Goal: Transaction & Acquisition: Subscribe to service/newsletter

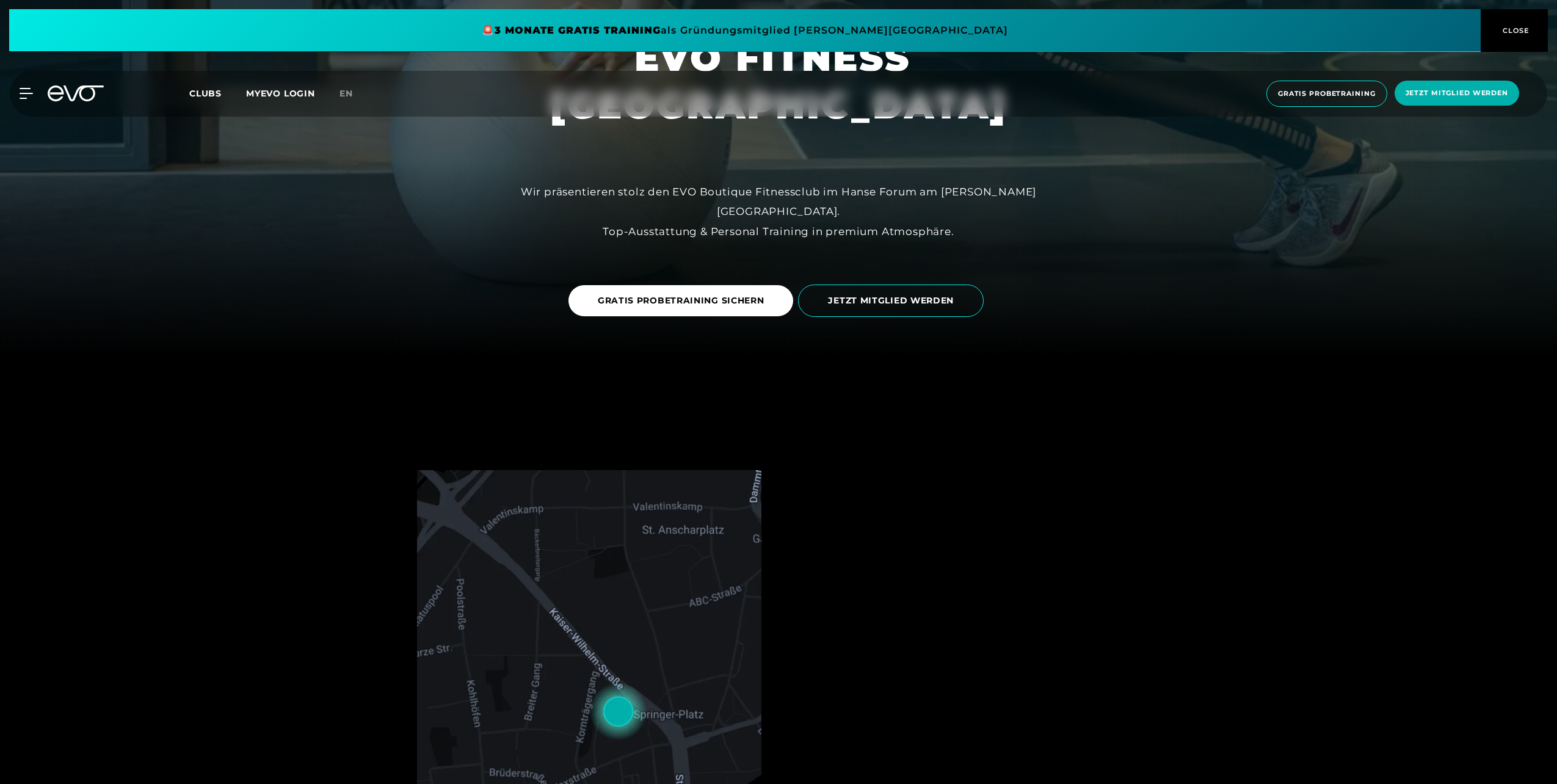
click at [217, 100] on div "Clubs MYEVO LOGIN" at bounding box center [264, 93] width 150 height 14
click at [208, 96] on span "Clubs" at bounding box center [205, 93] width 32 height 11
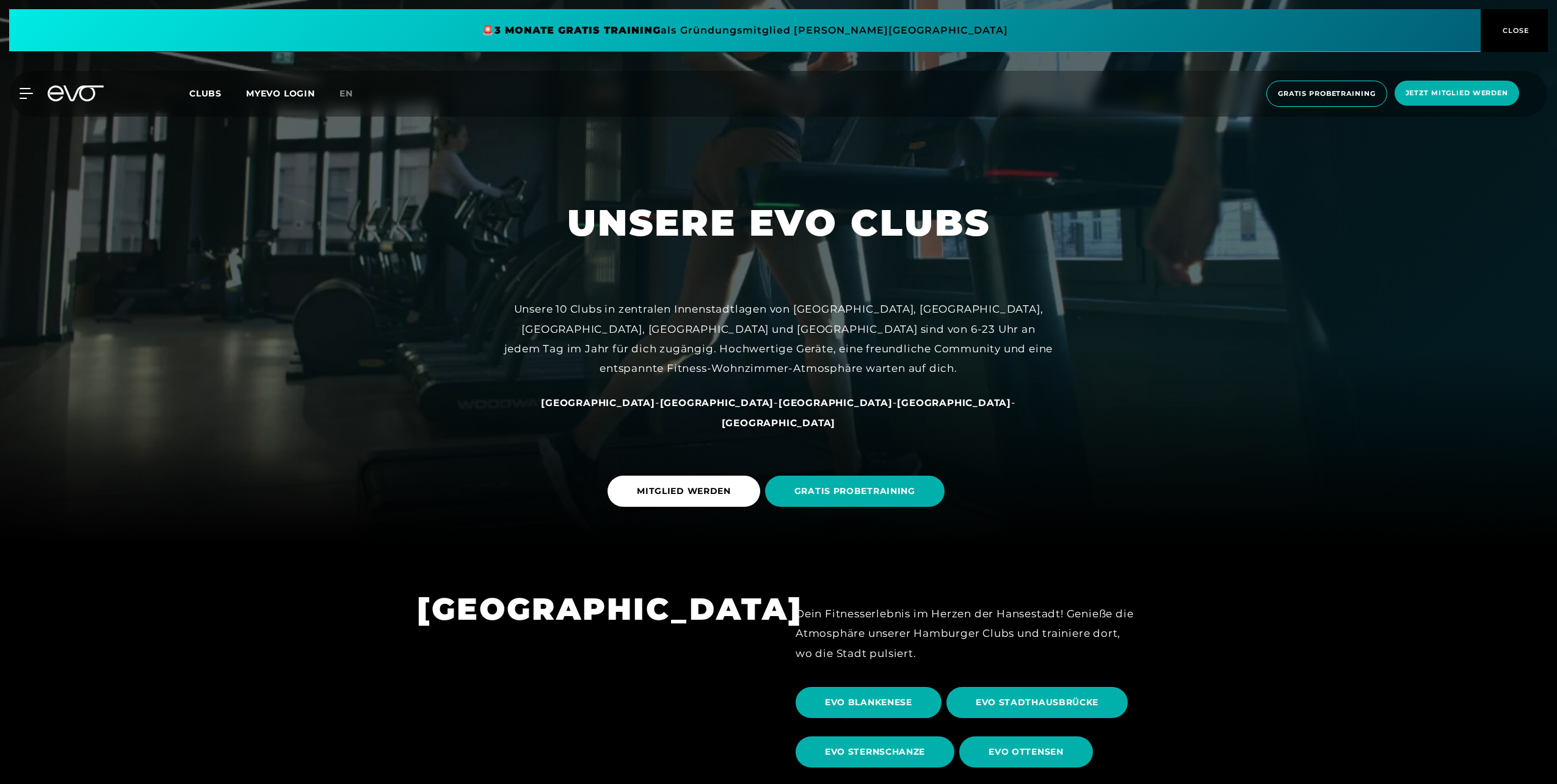
scroll to position [305, 0]
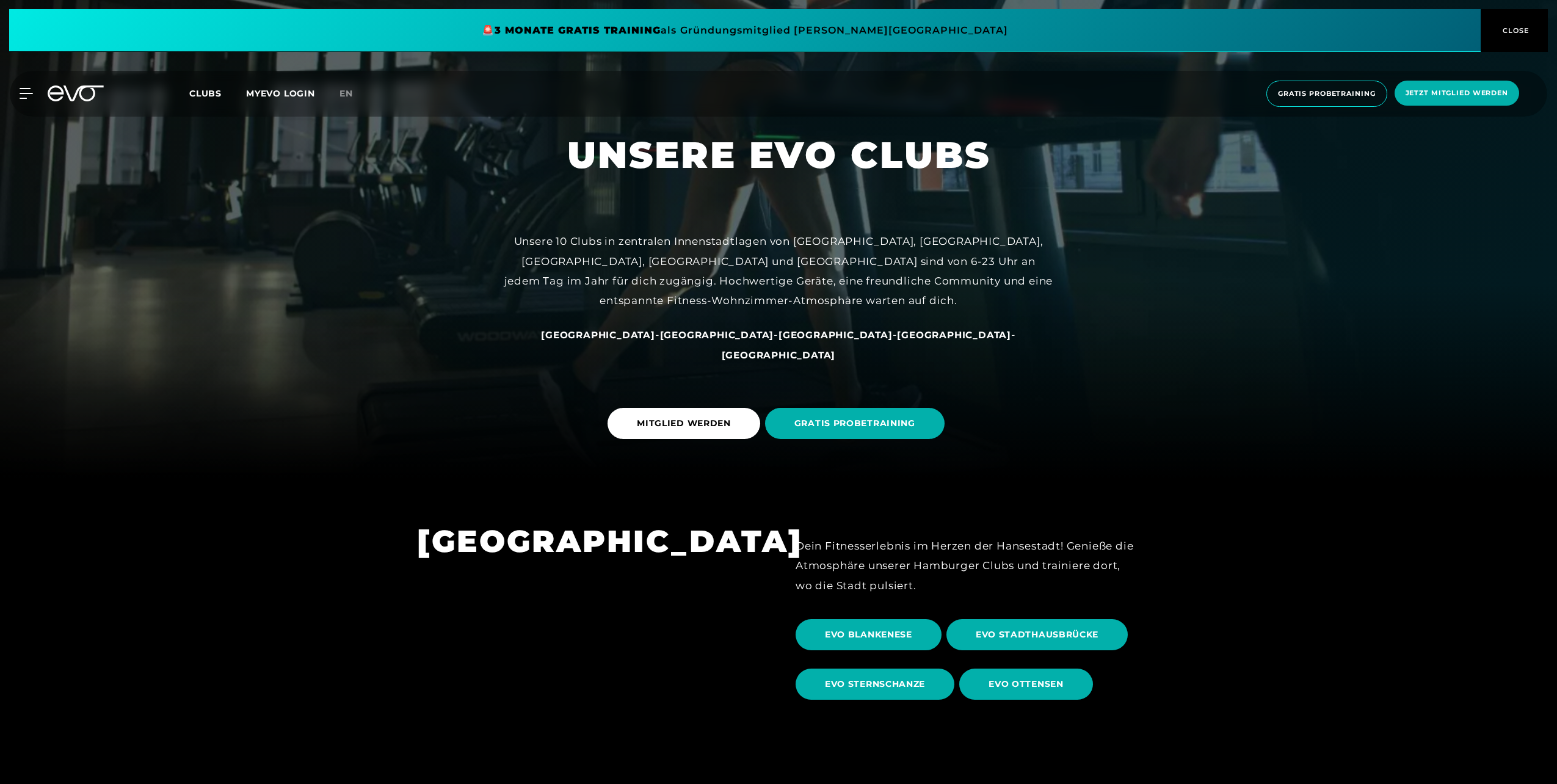
click at [630, 340] on span "[GEOGRAPHIC_DATA]" at bounding box center [598, 335] width 114 height 12
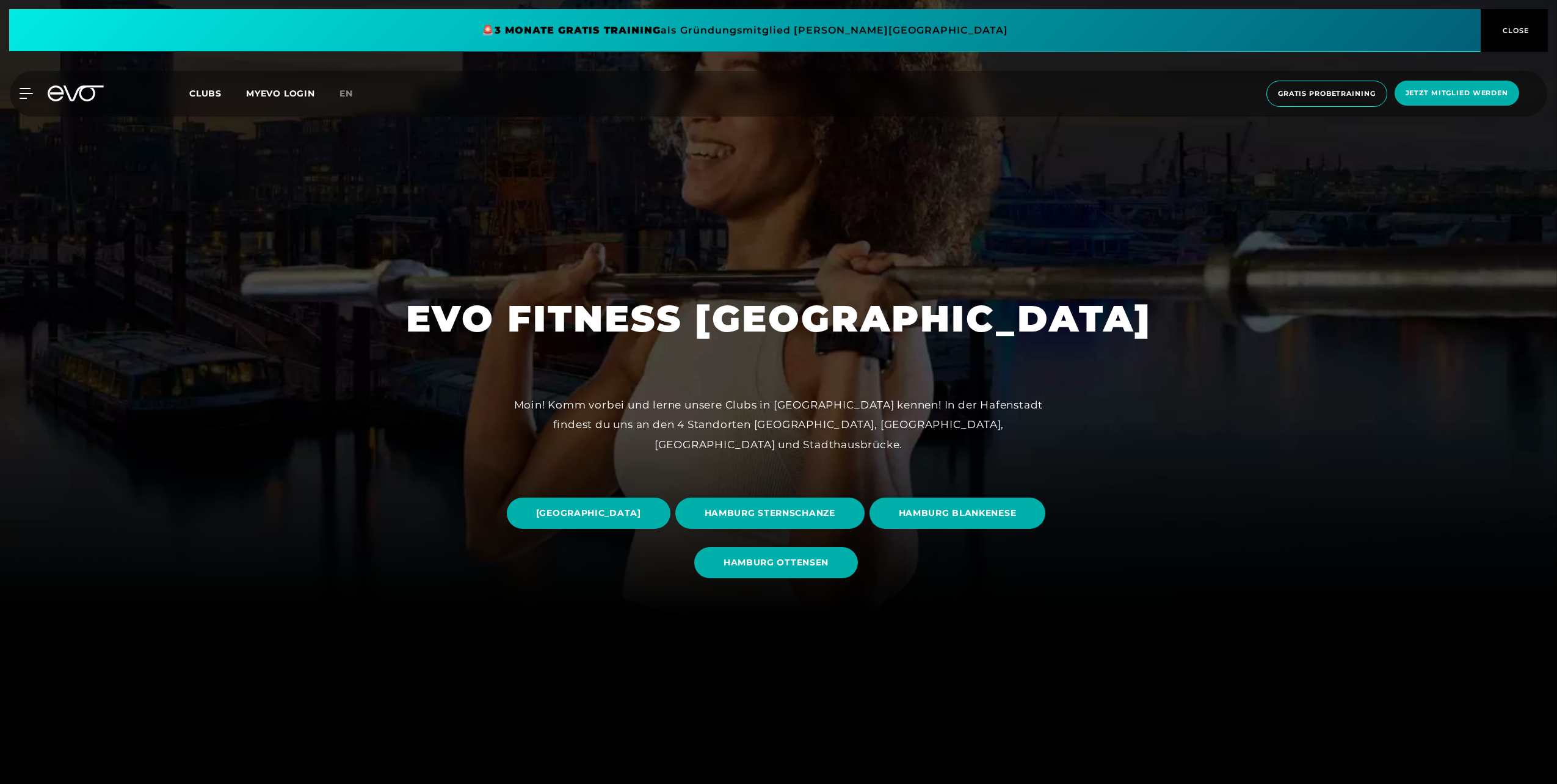
scroll to position [244, 0]
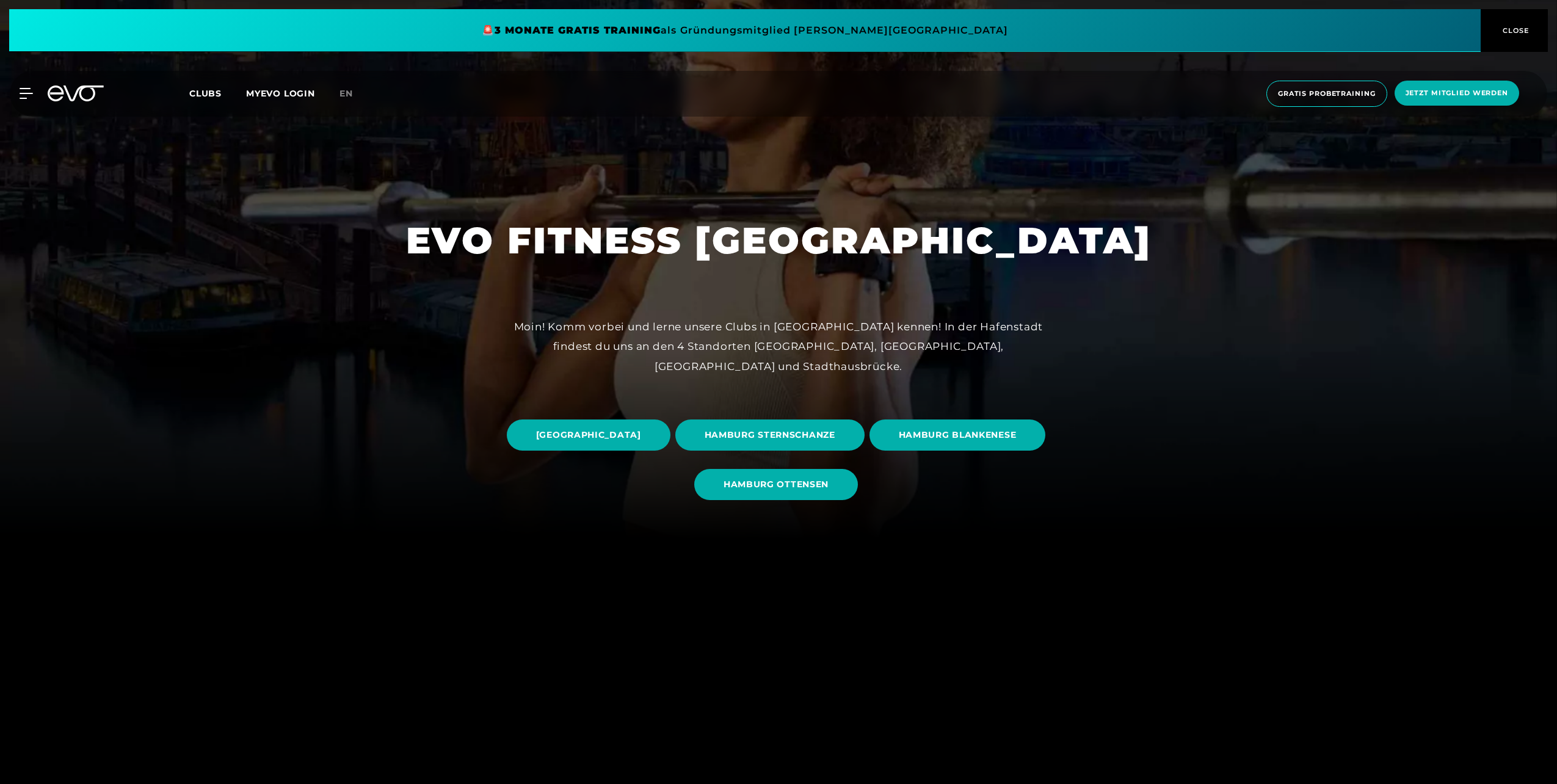
click at [835, 437] on span "HAMBURG STERNSCHANZE" at bounding box center [770, 435] width 131 height 13
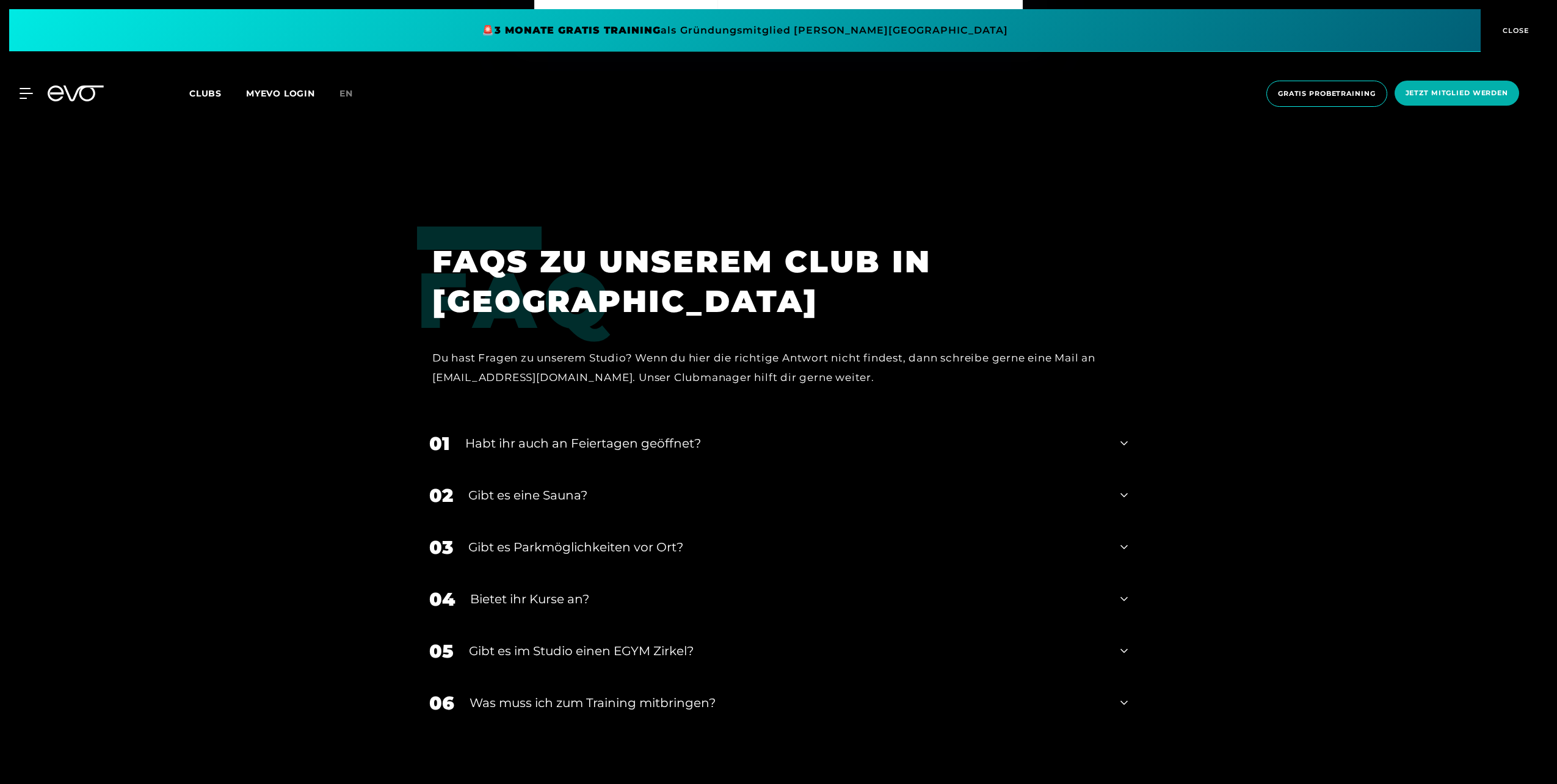
scroll to position [4926, 0]
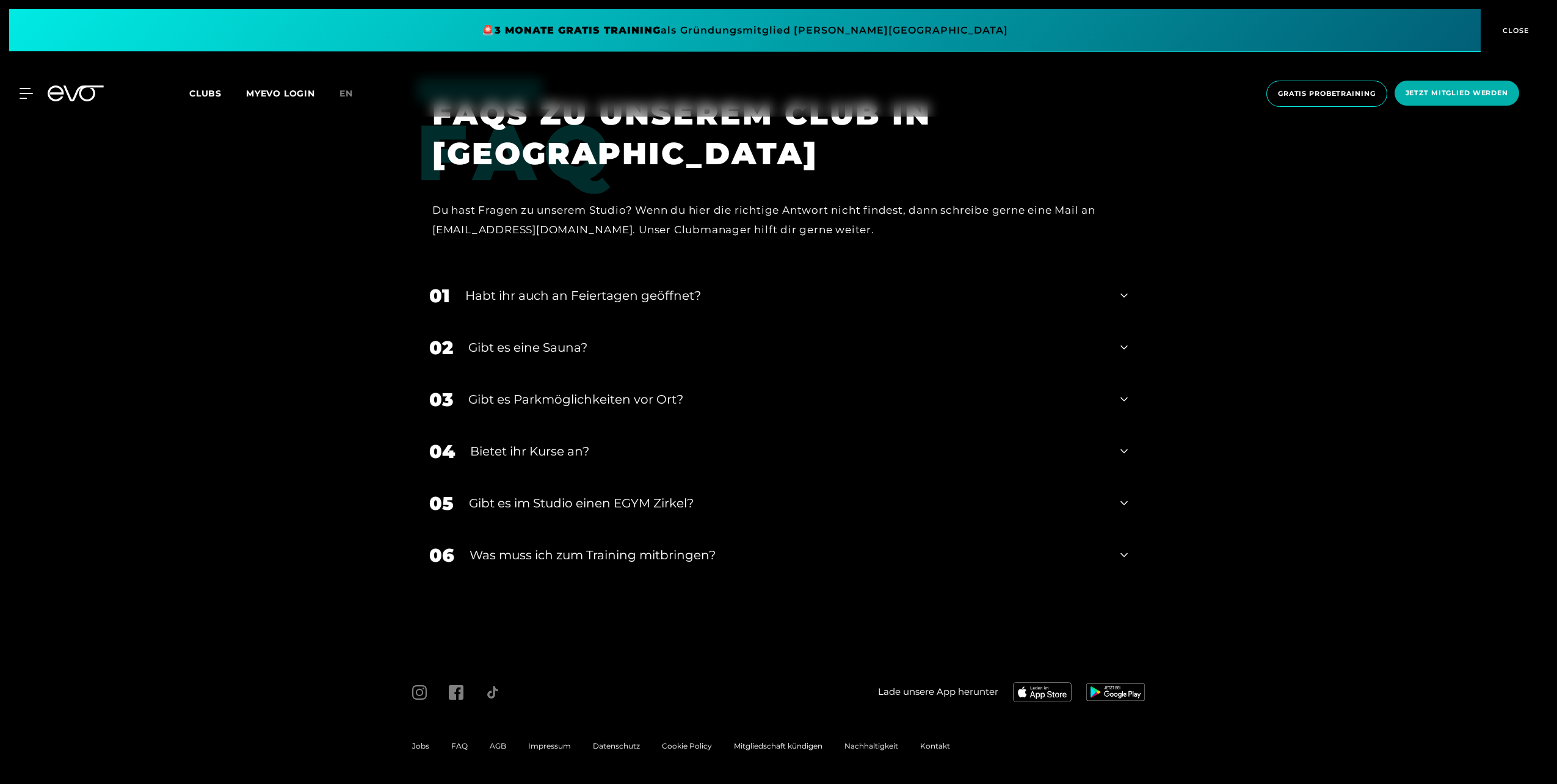
click at [824, 343] on div "Gibt es eine Sauna?" at bounding box center [787, 348] width 637 height 19
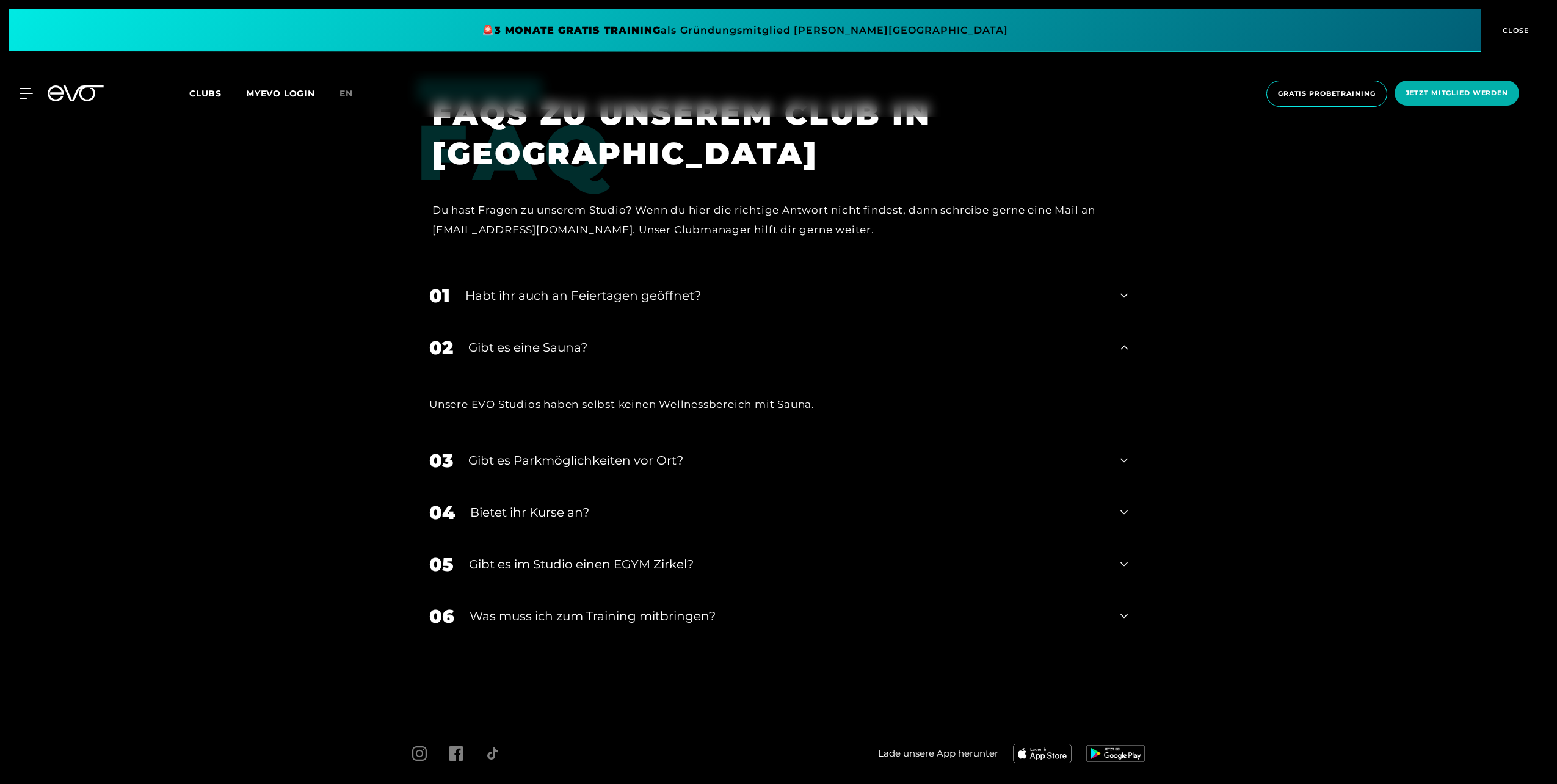
click at [825, 349] on div "Gibt es eine Sauna?" at bounding box center [787, 348] width 637 height 19
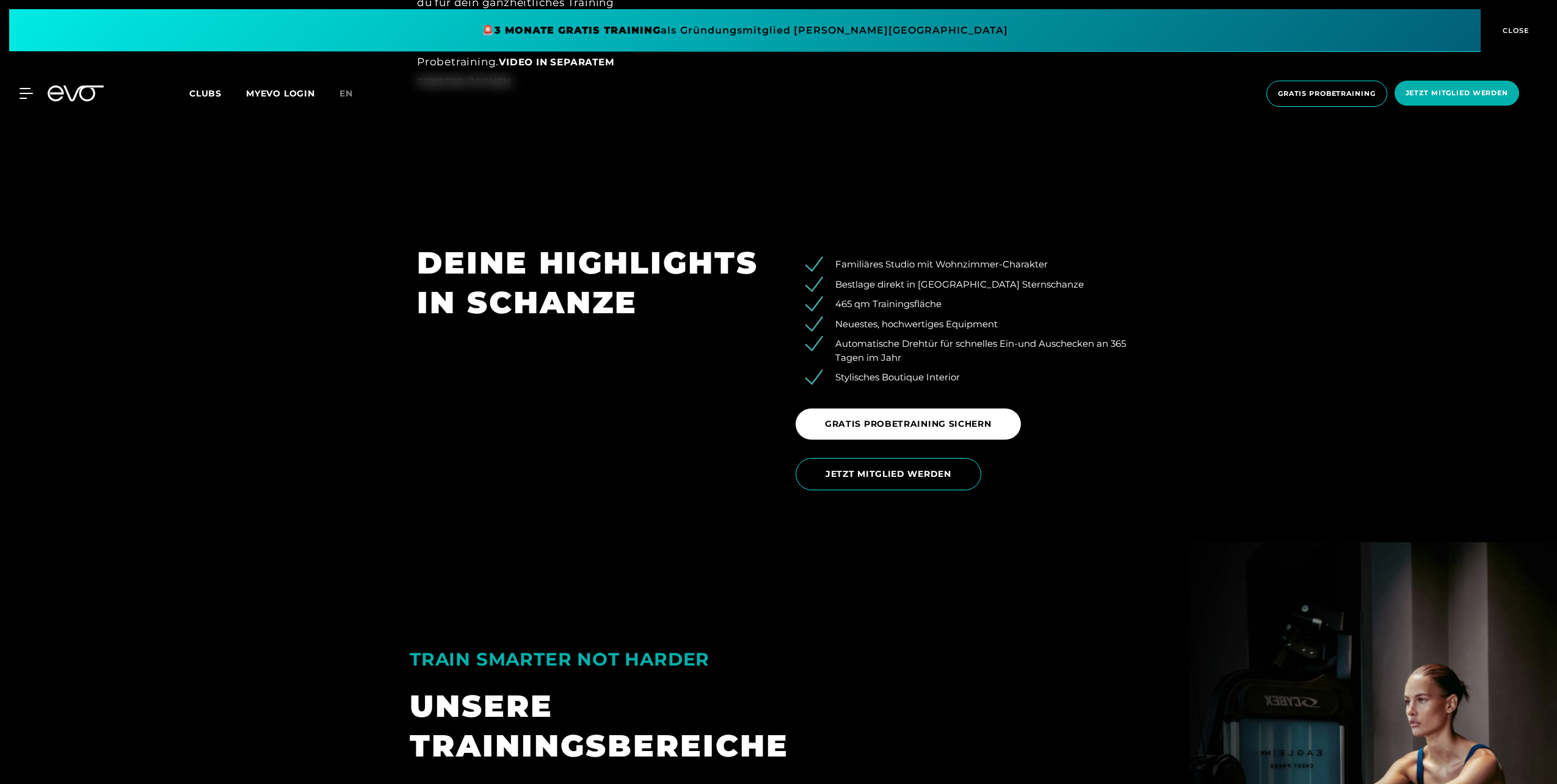
scroll to position [2300, 0]
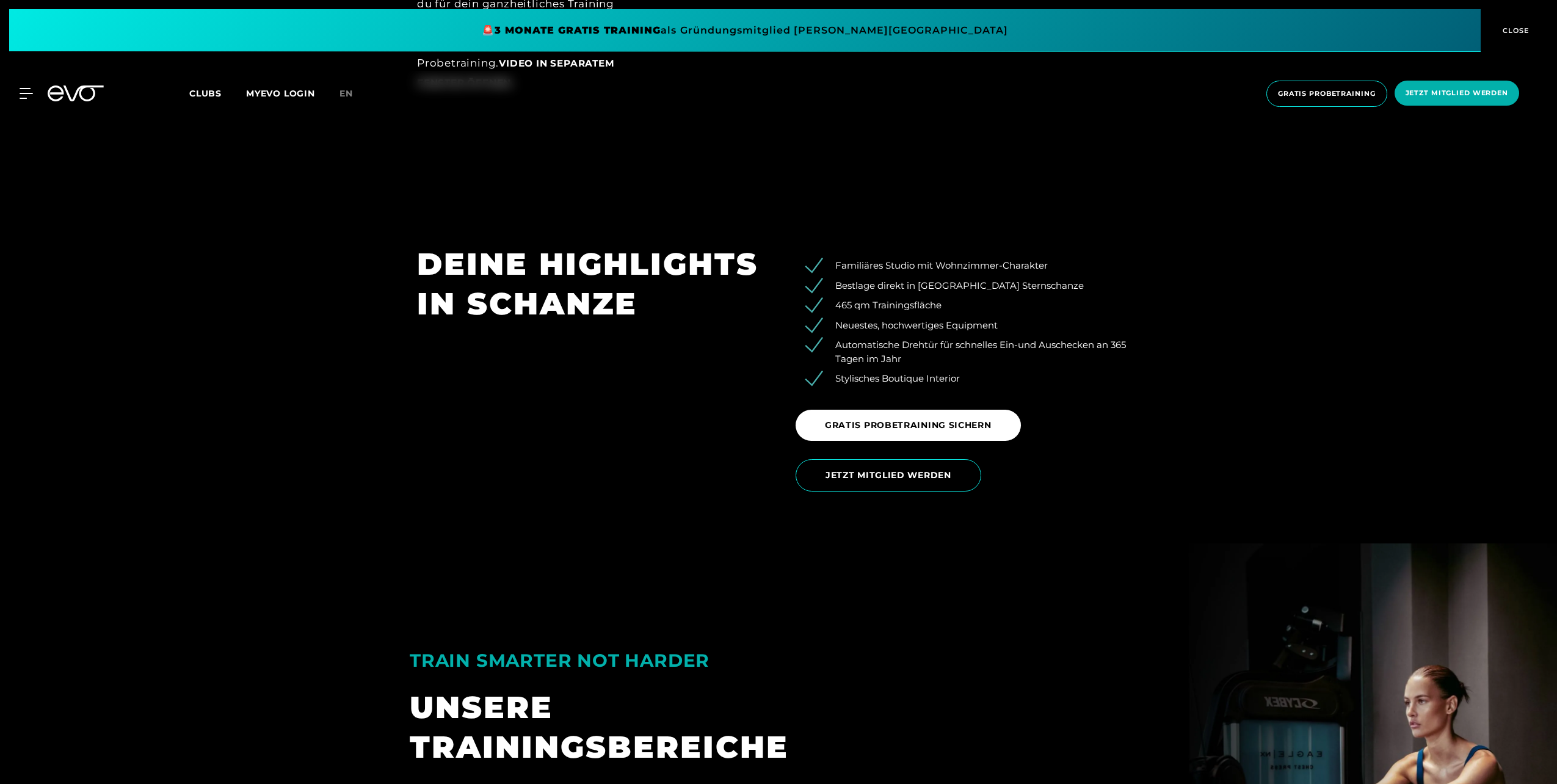
click at [882, 474] on span "JETZT MITGLIED WERDEN" at bounding box center [888, 475] width 126 height 13
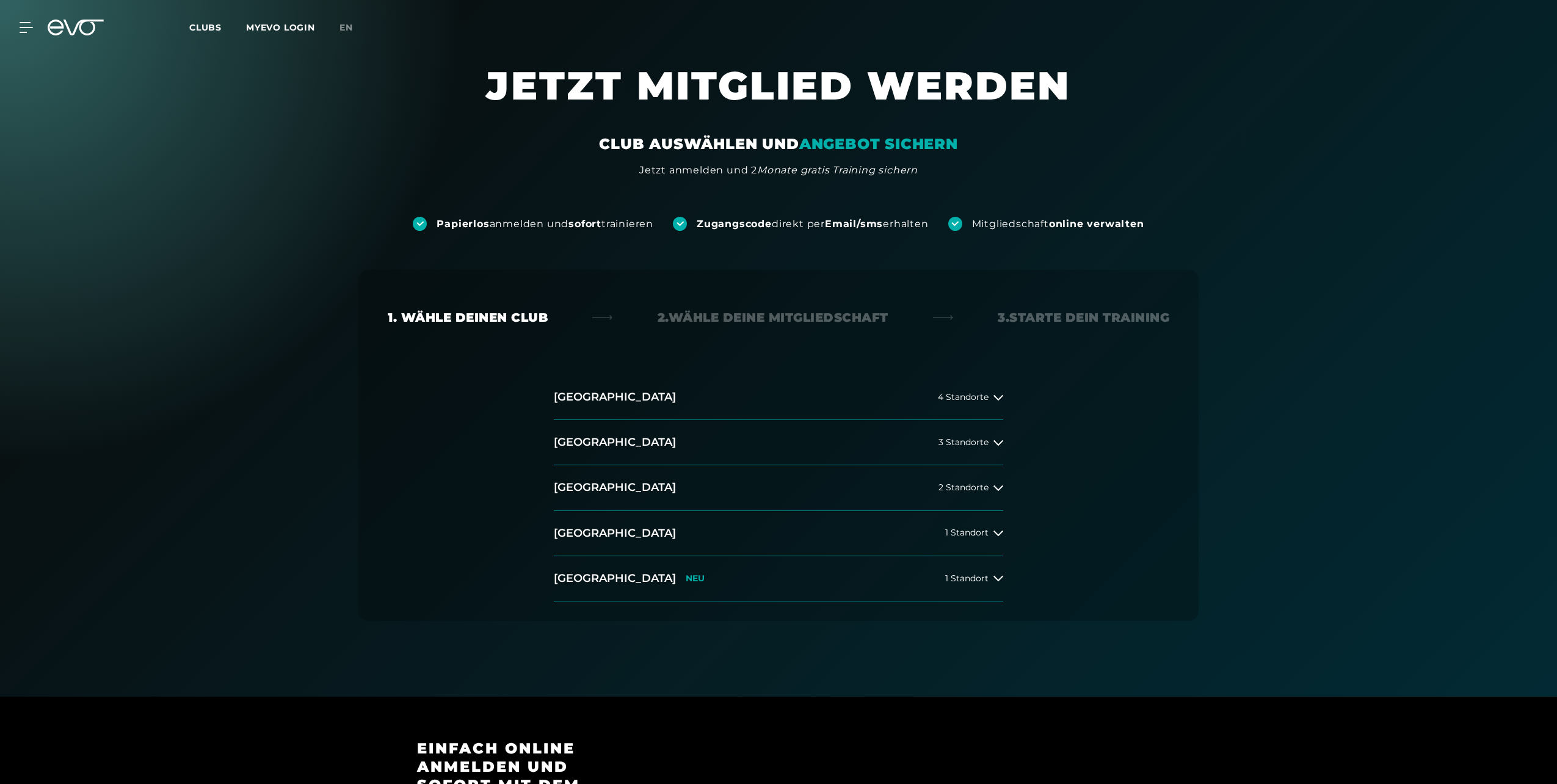
click at [961, 393] on span "4 Standorte" at bounding box center [963, 397] width 51 height 9
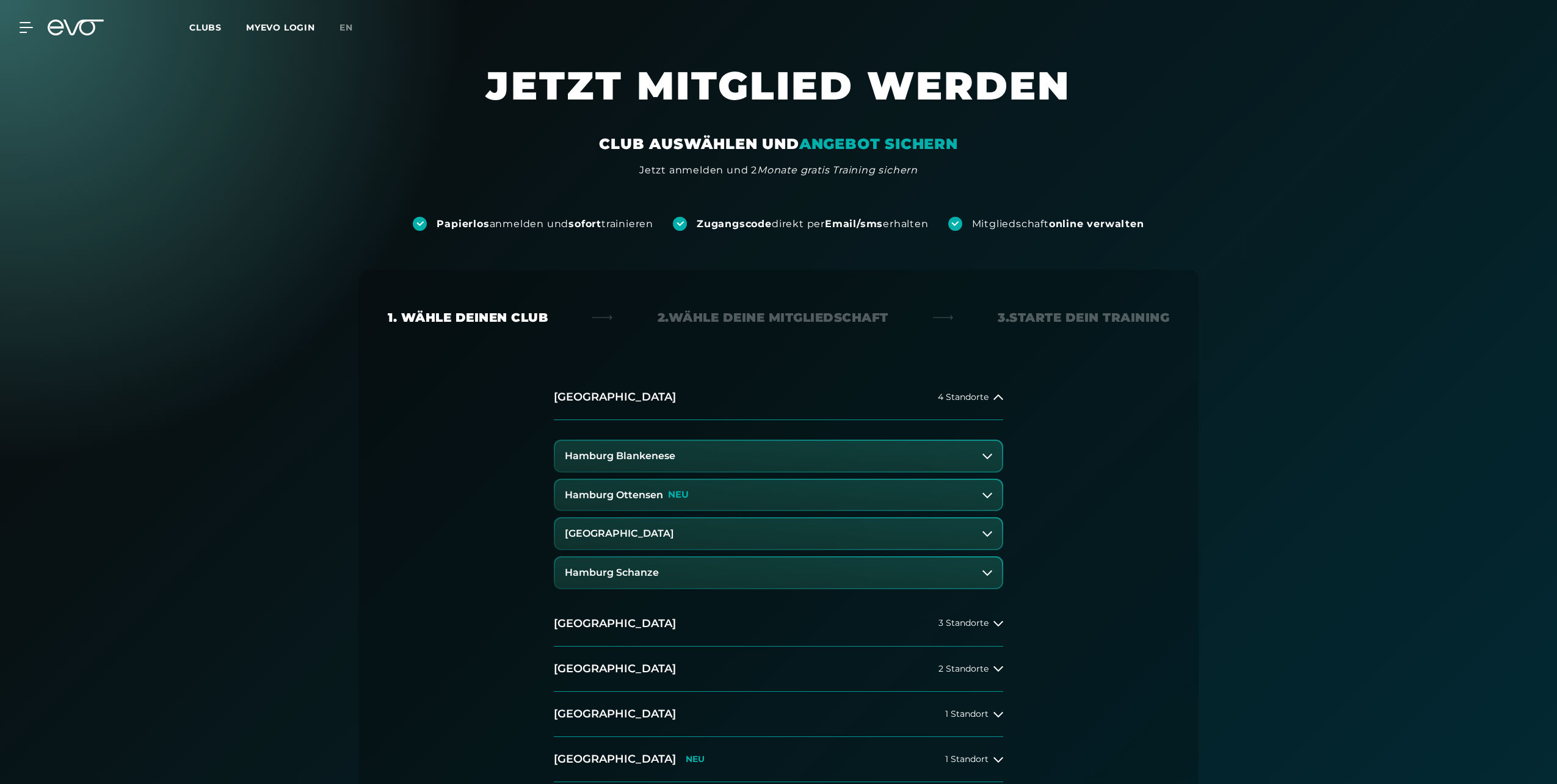
click at [682, 563] on button "Hamburg Schanze" at bounding box center [778, 572] width 447 height 30
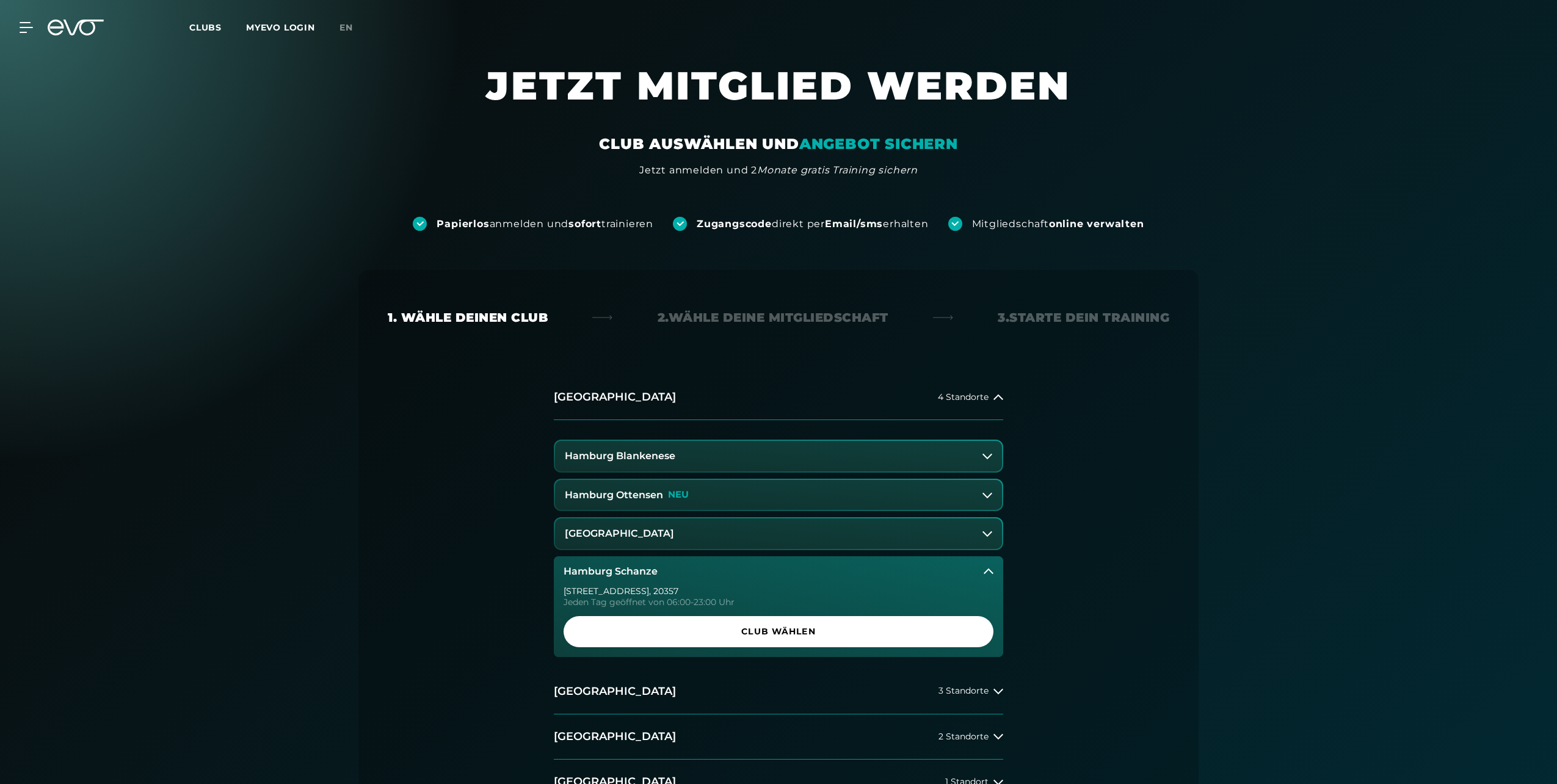
click at [691, 631] on span "Club wählen" at bounding box center [778, 631] width 371 height 13
